Goal: Task Accomplishment & Management: Manage account settings

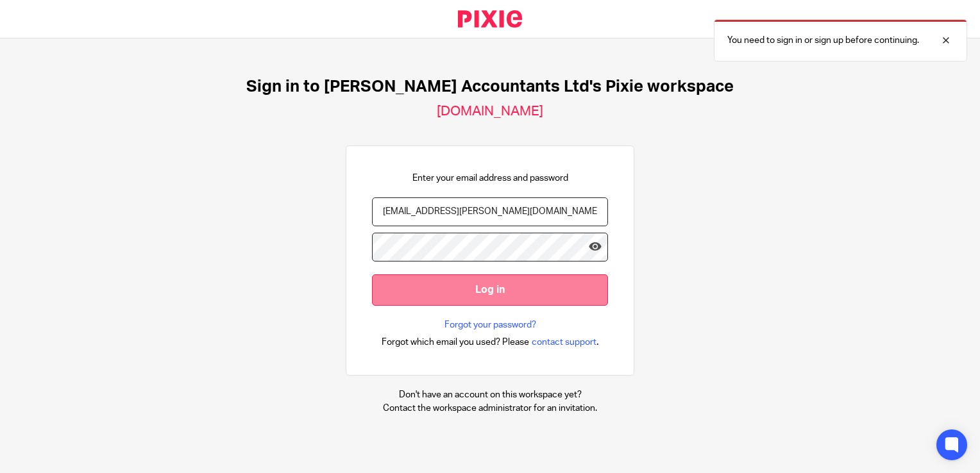
click at [448, 289] on input "Log in" at bounding box center [490, 290] width 236 height 31
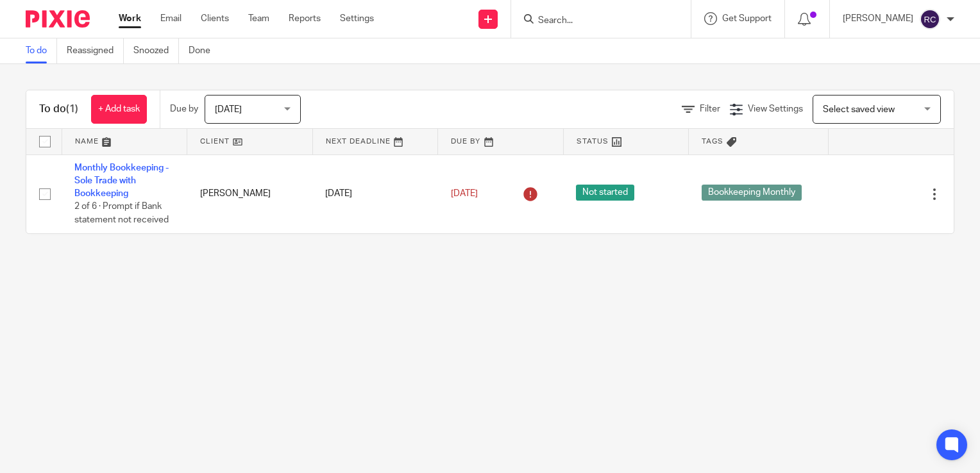
click at [267, 110] on span "Today" at bounding box center [249, 109] width 68 height 27
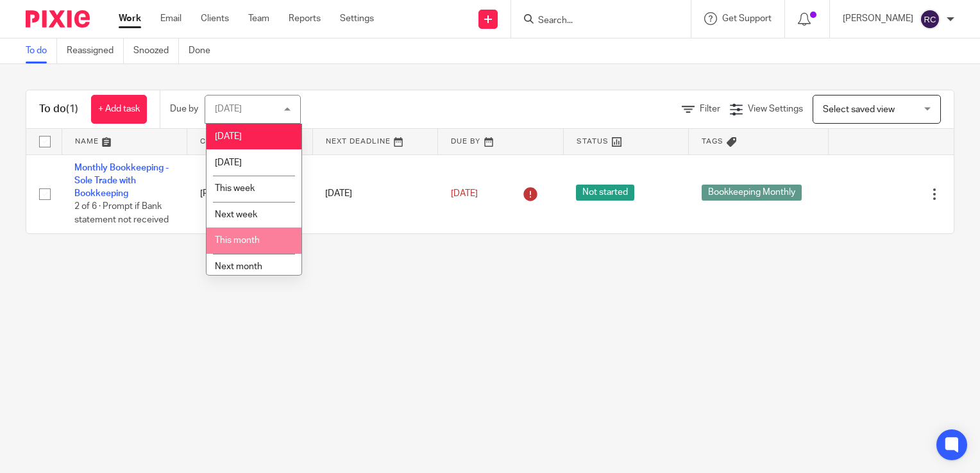
scroll to position [33, 0]
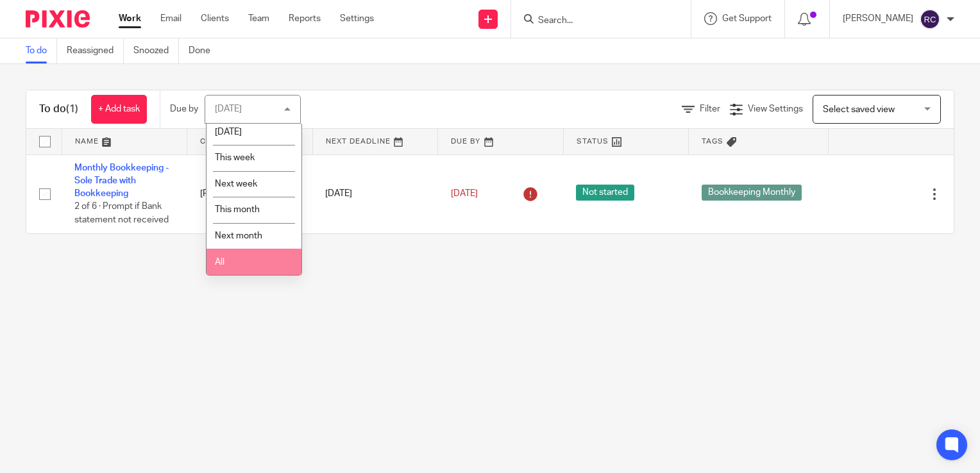
click at [216, 266] on span "All" at bounding box center [220, 262] width 10 height 9
